Goal: Find specific page/section: Find specific page/section

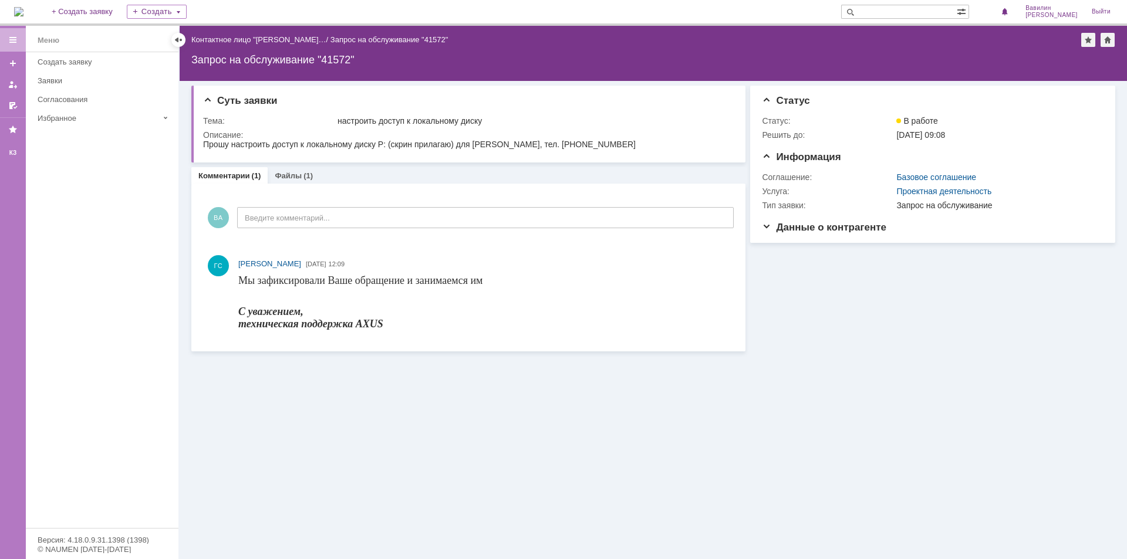
click at [14, 41] on div at bounding box center [12, 39] width 9 height 9
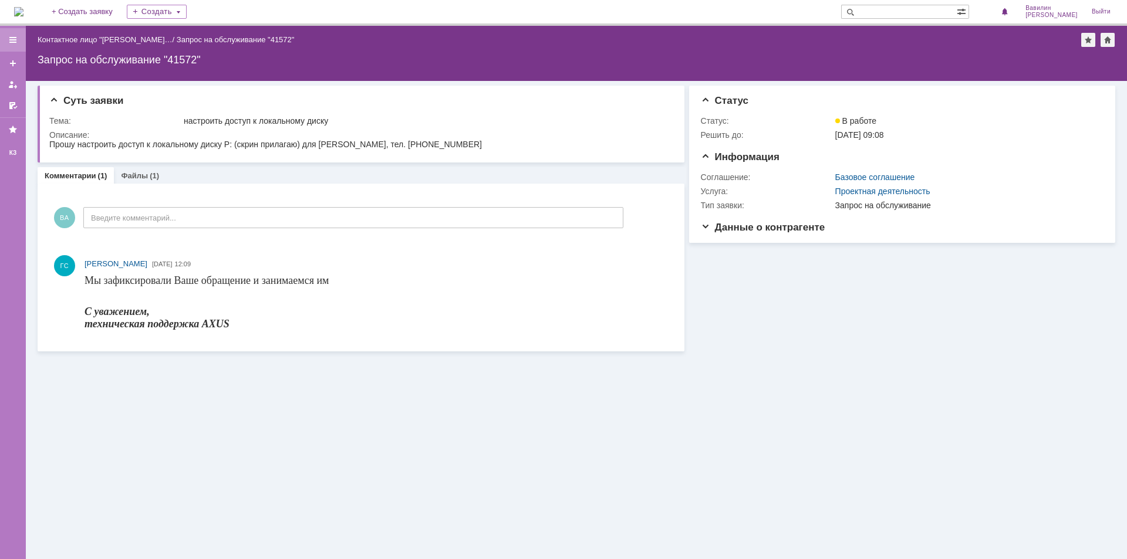
click at [15, 35] on div at bounding box center [13, 39] width 26 height 23
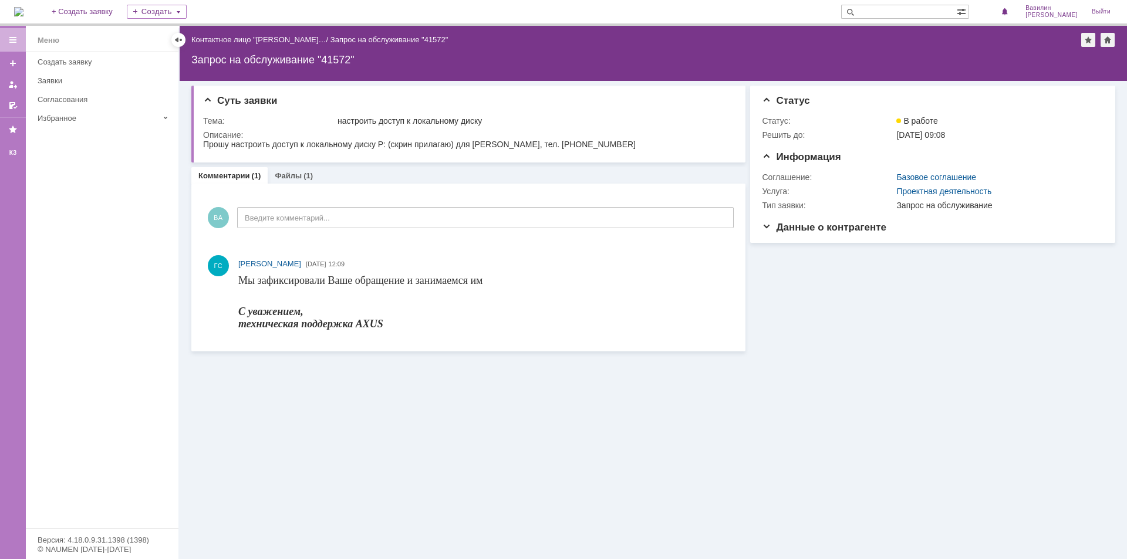
click at [441, 500] on div "Суть заявки Тема: настроить доступ к локальному диску Описание: Комментарии (1)…" at bounding box center [653, 320] width 947 height 478
click at [15, 39] on div at bounding box center [12, 39] width 9 height 9
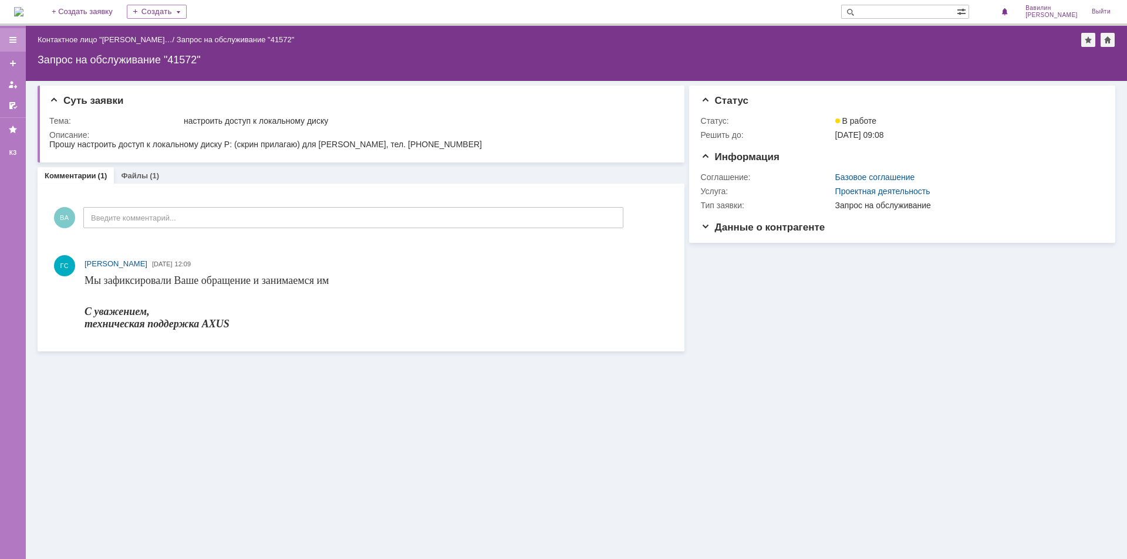
click at [16, 36] on div at bounding box center [12, 39] width 9 height 9
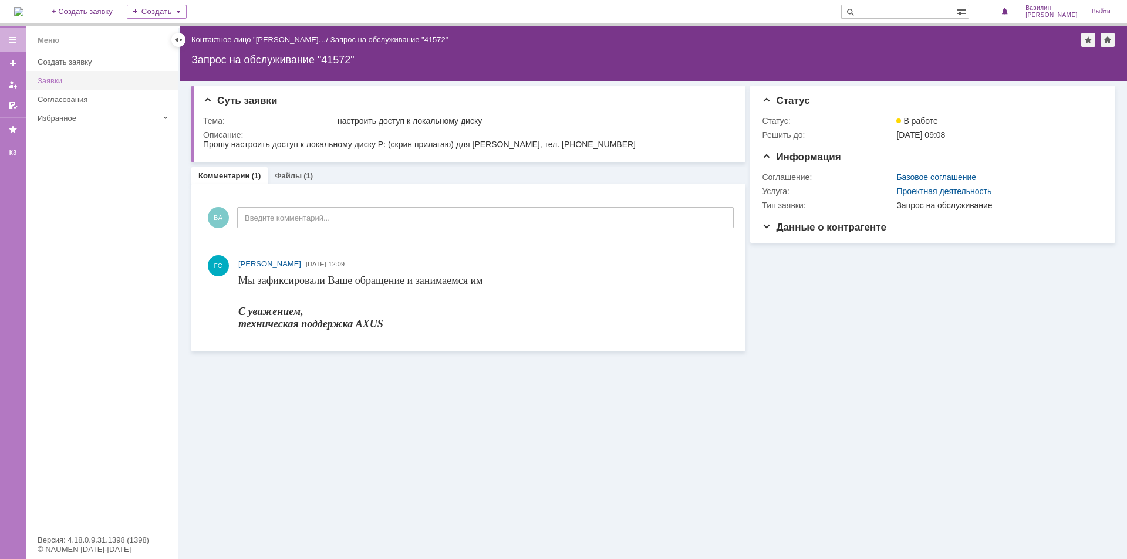
click at [69, 79] on div "Заявки" at bounding box center [105, 80] width 134 height 9
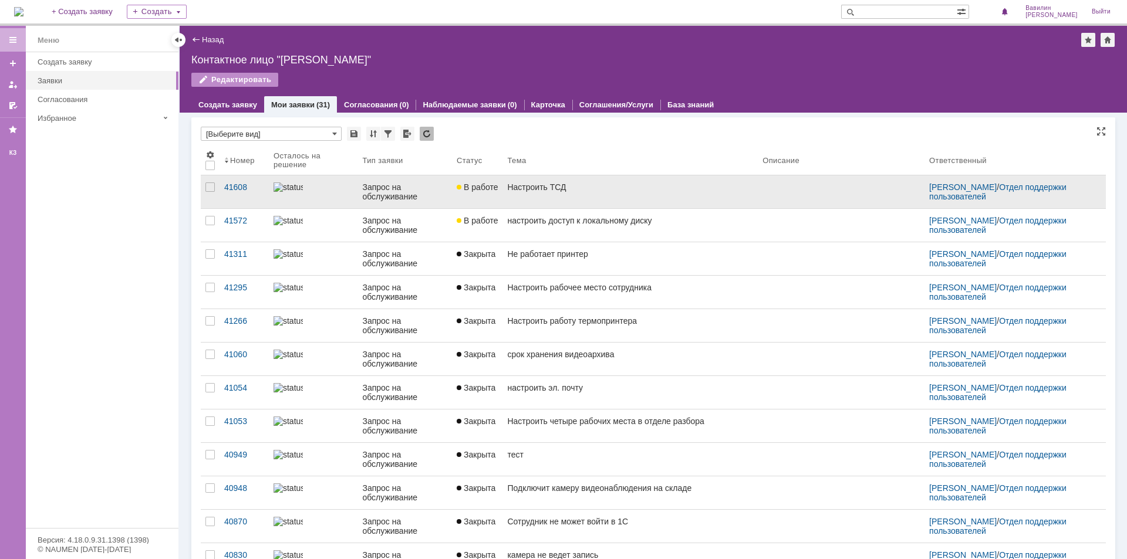
click at [371, 192] on div "Запрос на обслуживание" at bounding box center [404, 191] width 85 height 19
